Goal: Task Accomplishment & Management: Use online tool/utility

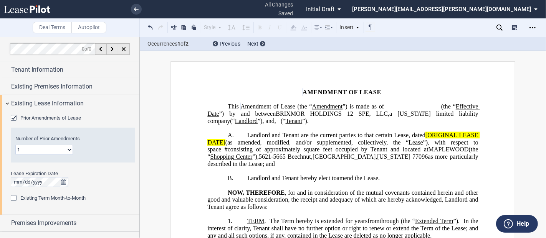
scroll to position [78, 0]
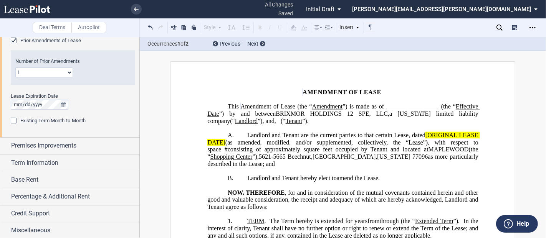
click at [421, 135] on span "Landlord and Tenant are the current parties to that certain Lease, dated" at bounding box center [336, 135] width 178 height 7
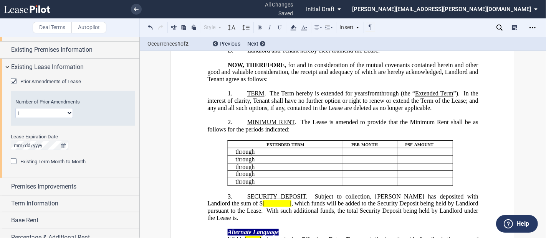
scroll to position [392, 0]
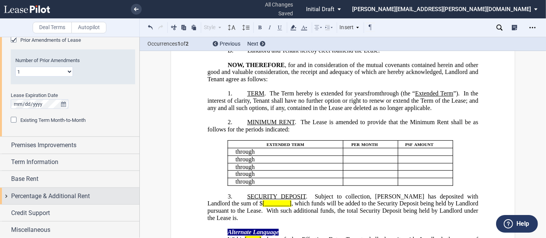
click at [37, 196] on span "Percentage & Additional Rent" at bounding box center [50, 196] width 79 height 9
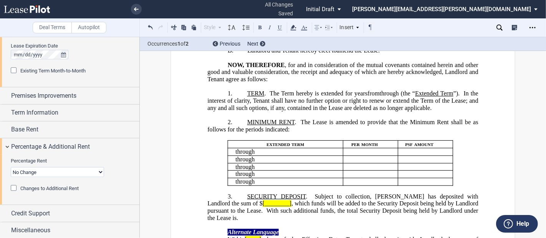
click at [15, 187] on div "Changes to Additional Rent" at bounding box center [15, 189] width 8 height 8
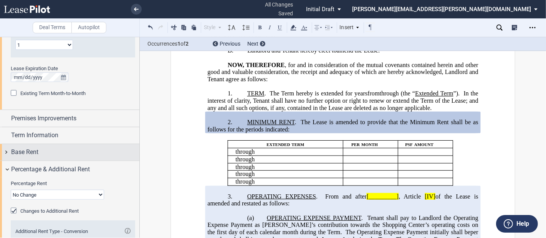
scroll to position [419, 0]
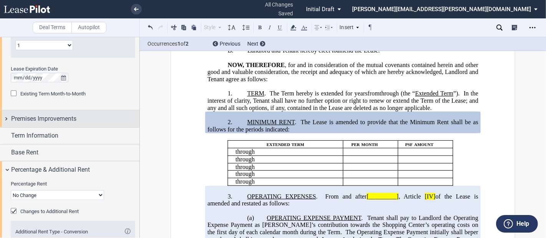
click at [8, 117] on div "Premises Improvements" at bounding box center [69, 119] width 139 height 17
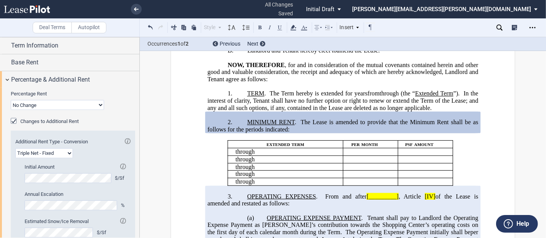
scroll to position [627, 0]
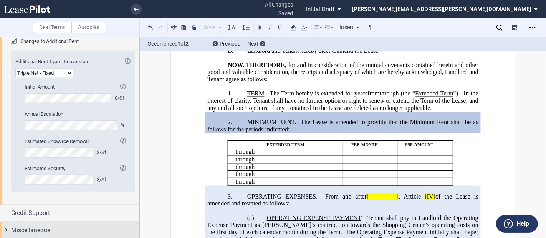
click at [25, 231] on span "Miscellaneous" at bounding box center [30, 230] width 39 height 9
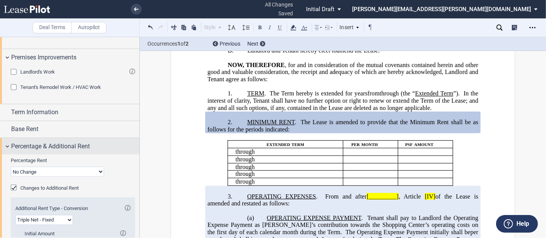
scroll to position [437, 0]
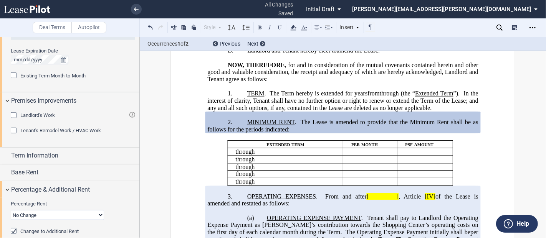
click at [14, 130] on div "Tenant's Remodel Work / HVAC Work" at bounding box center [15, 132] width 8 height 8
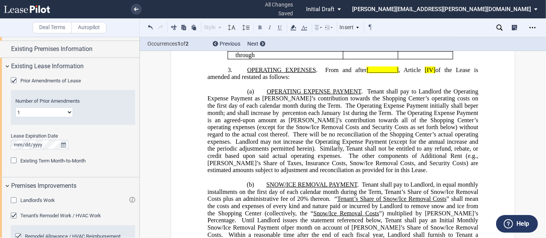
scroll to position [0, 0]
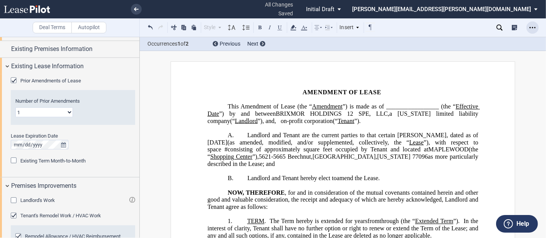
click at [535, 29] on div "Open Lease options menu" at bounding box center [532, 27] width 12 height 12
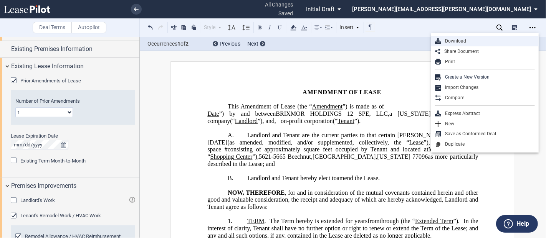
click at [484, 41] on div "Download" at bounding box center [488, 41] width 94 height 7
